Goal: Find specific page/section: Find specific page/section

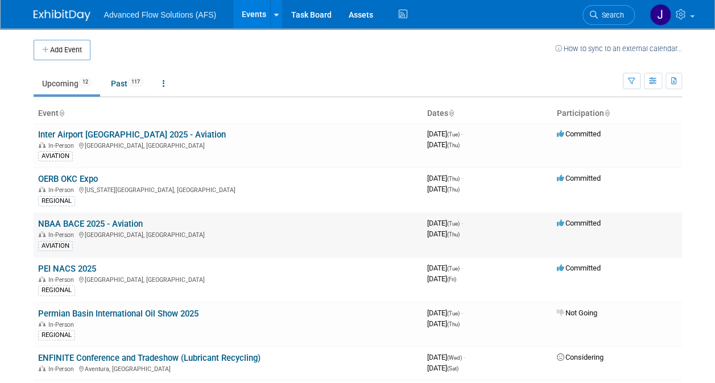
click at [119, 223] on link "NBAA BACE 2025 - Aviation" at bounding box center [90, 224] width 105 height 10
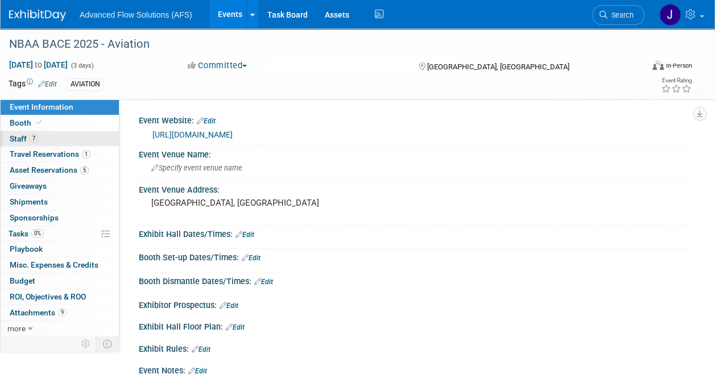
click at [10, 137] on span "Staff 7" at bounding box center [24, 138] width 28 height 9
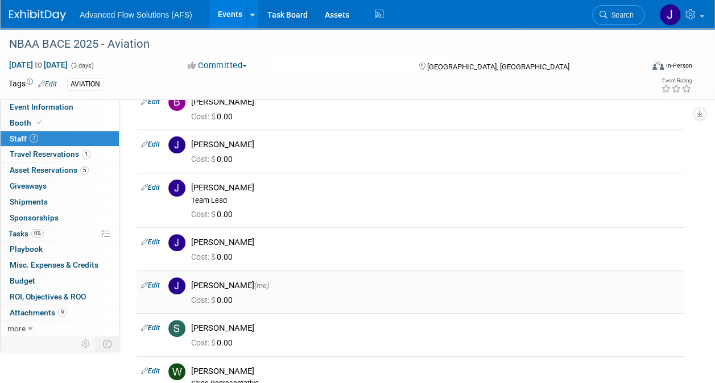
scroll to position [114, 0]
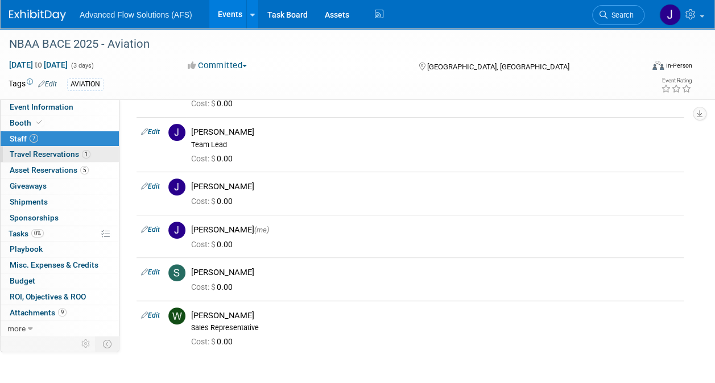
click at [45, 152] on span "Travel Reservations 1" at bounding box center [50, 154] width 81 height 9
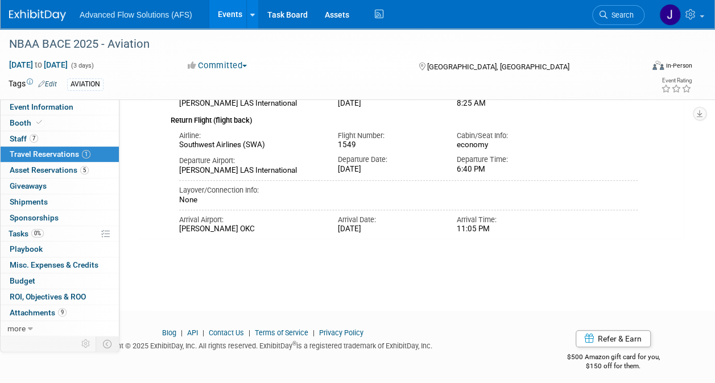
scroll to position [227, 0]
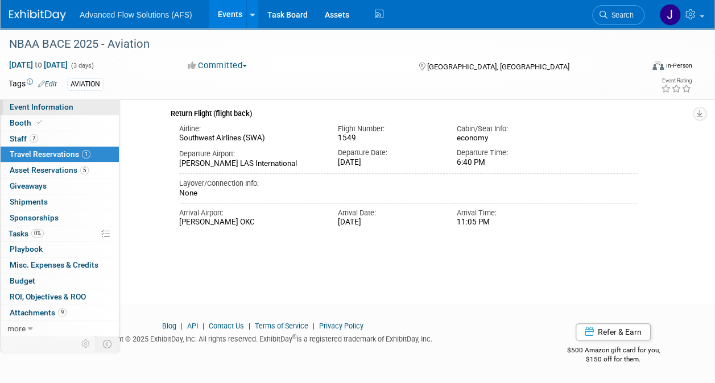
click at [69, 107] on span "Event Information" at bounding box center [42, 106] width 64 height 9
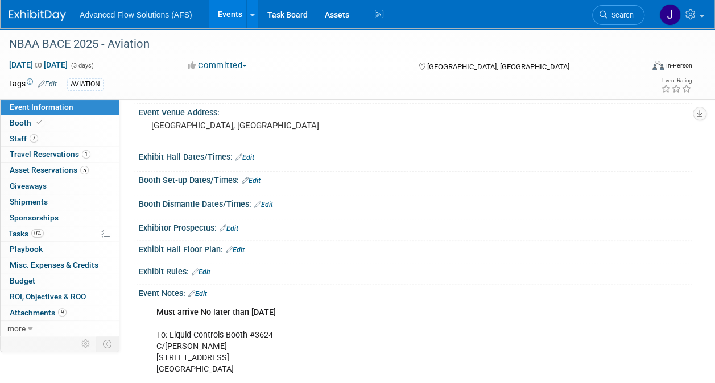
scroll to position [0, 0]
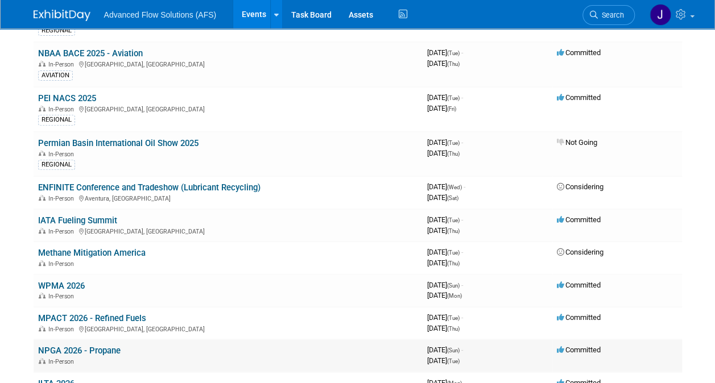
scroll to position [227, 0]
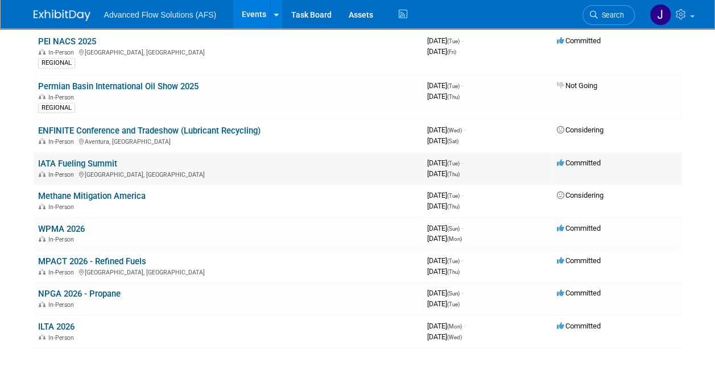
click at [109, 159] on link "IATA Fueling Summit" at bounding box center [77, 164] width 79 height 10
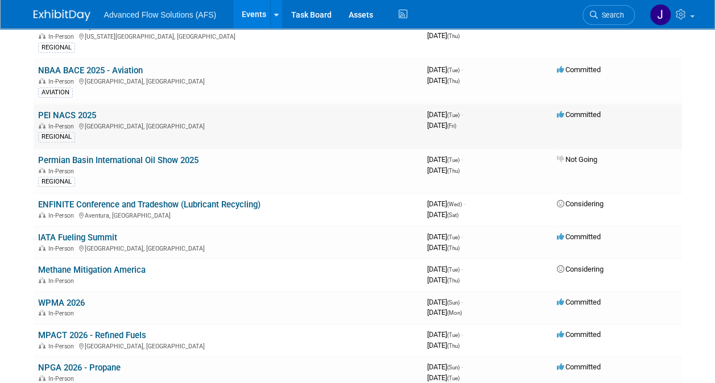
scroll to position [171, 0]
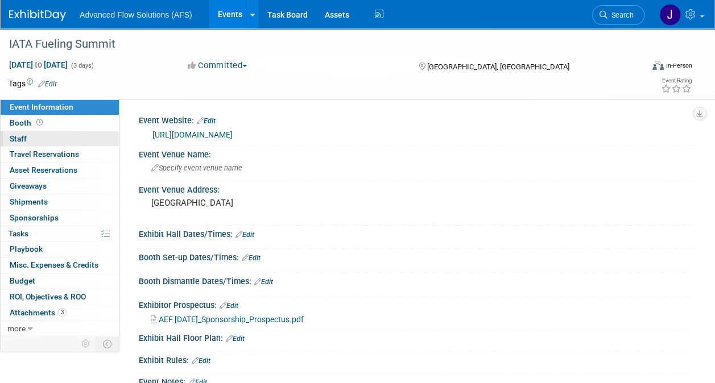
click at [25, 140] on span "Staff 0" at bounding box center [18, 138] width 17 height 9
